Goal: Navigation & Orientation: Find specific page/section

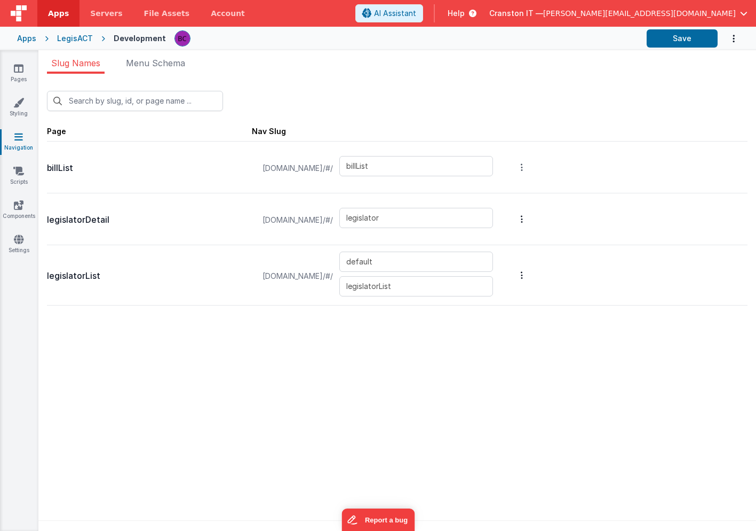
click at [523, 167] on icon "Options" at bounding box center [522, 167] width 2 height 9
click at [489, 92] on link "Edit Page" at bounding box center [465, 90] width 93 height 19
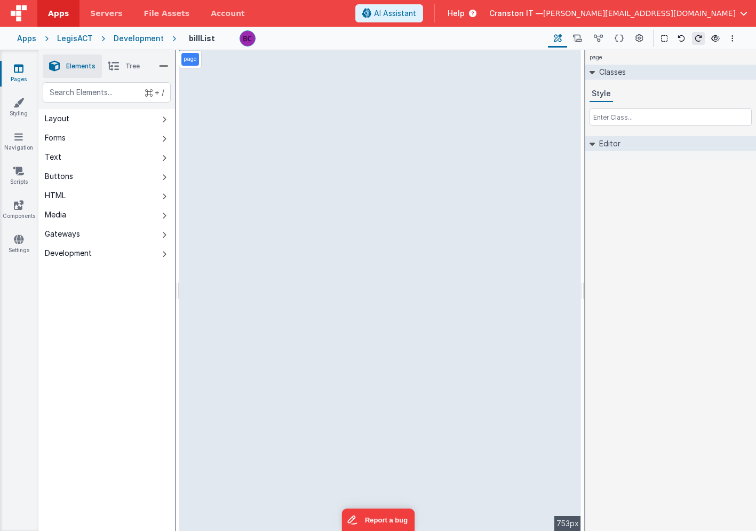
click at [144, 36] on div "Development" at bounding box center [139, 38] width 50 height 11
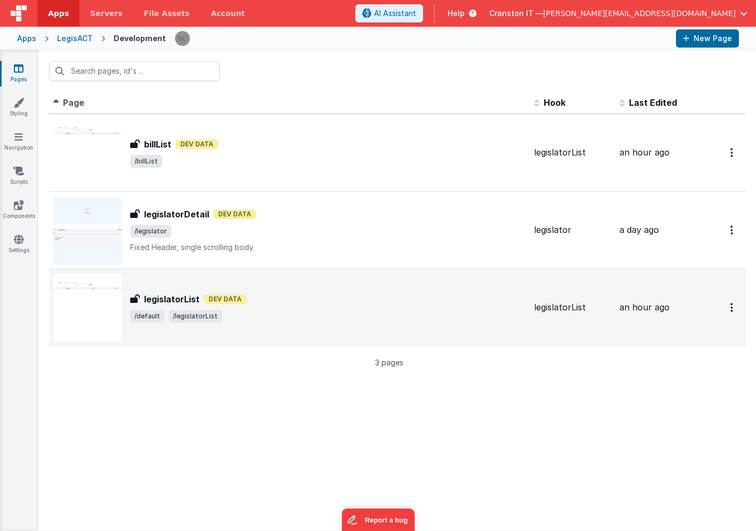
click at [264, 296] on div "legislatorList Dev Data" at bounding box center [328, 298] width 396 height 13
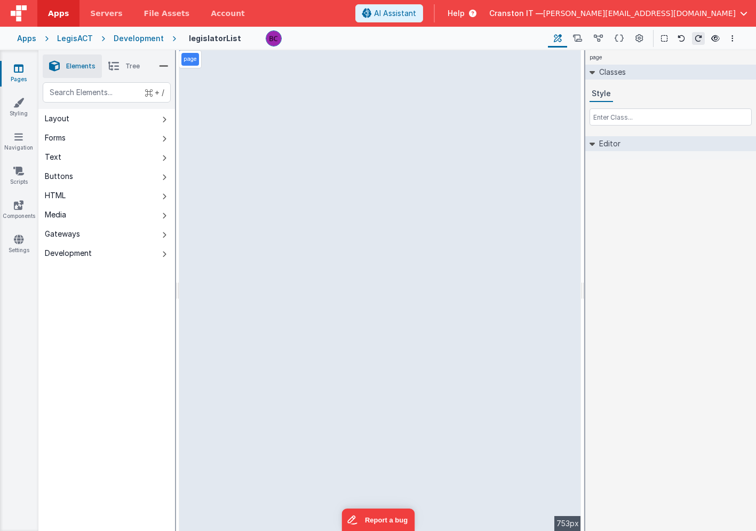
click at [128, 61] on li "Tree" at bounding box center [124, 65] width 44 height 23
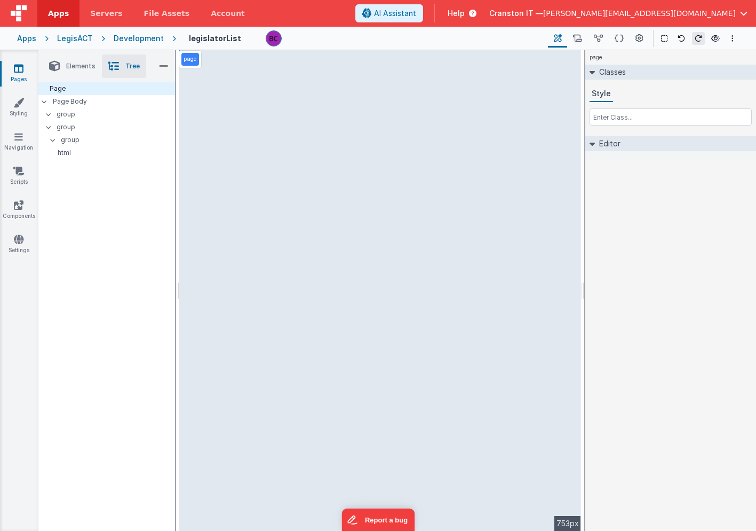
click at [149, 39] on div "Development" at bounding box center [139, 38] width 50 height 11
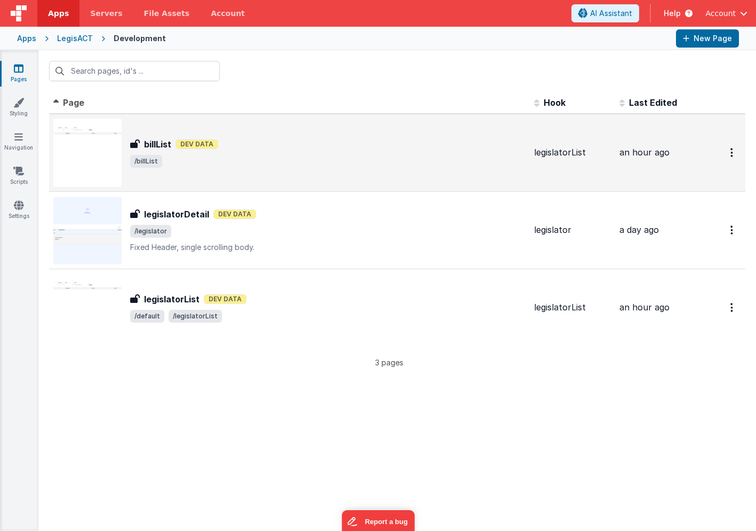
click at [312, 164] on span "/billList" at bounding box center [328, 161] width 396 height 13
